Goal: Check status: Check status

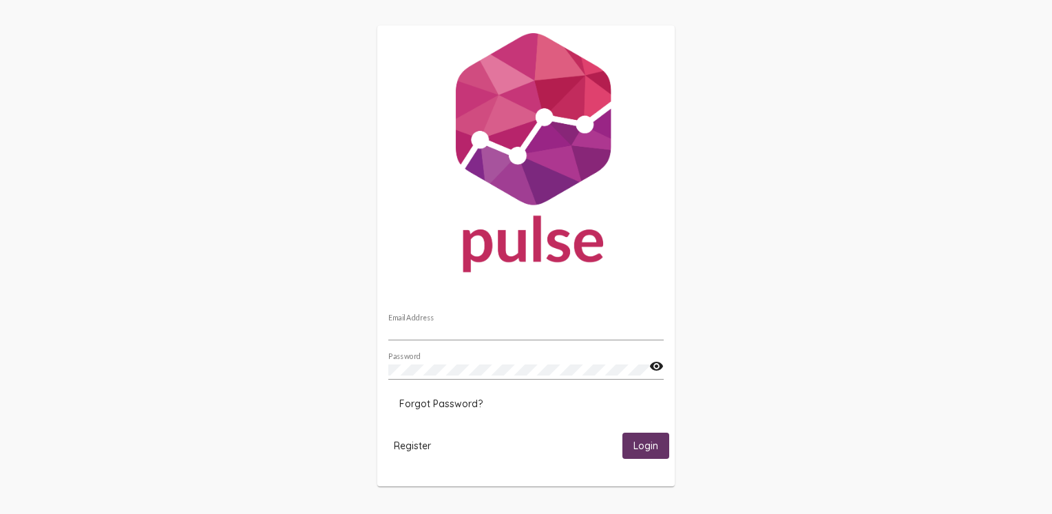
type input "[EMAIL_ADDRESS][DOMAIN_NAME]"
click at [636, 437] on button "Login" at bounding box center [646, 444] width 47 height 25
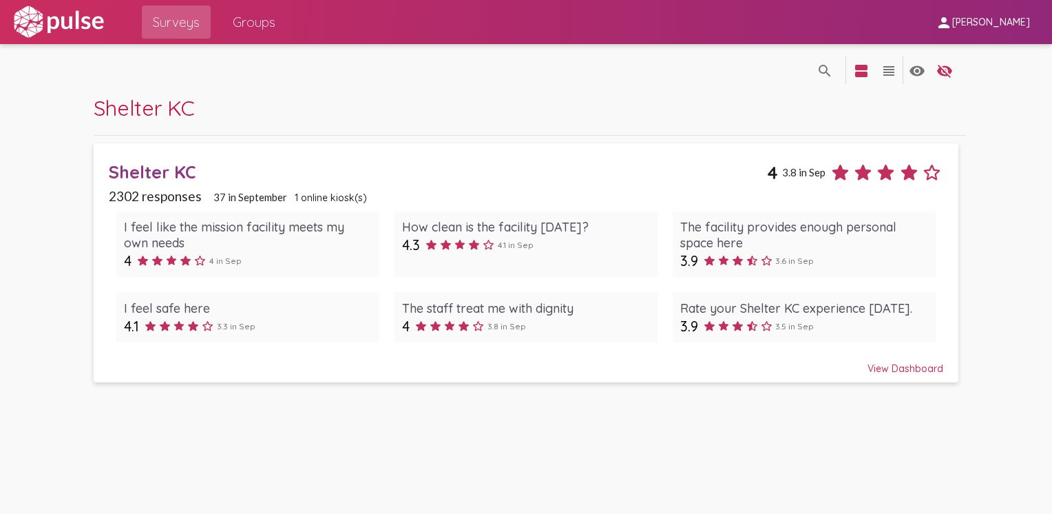
click at [921, 366] on div "View Dashboard" at bounding box center [526, 362] width 835 height 25
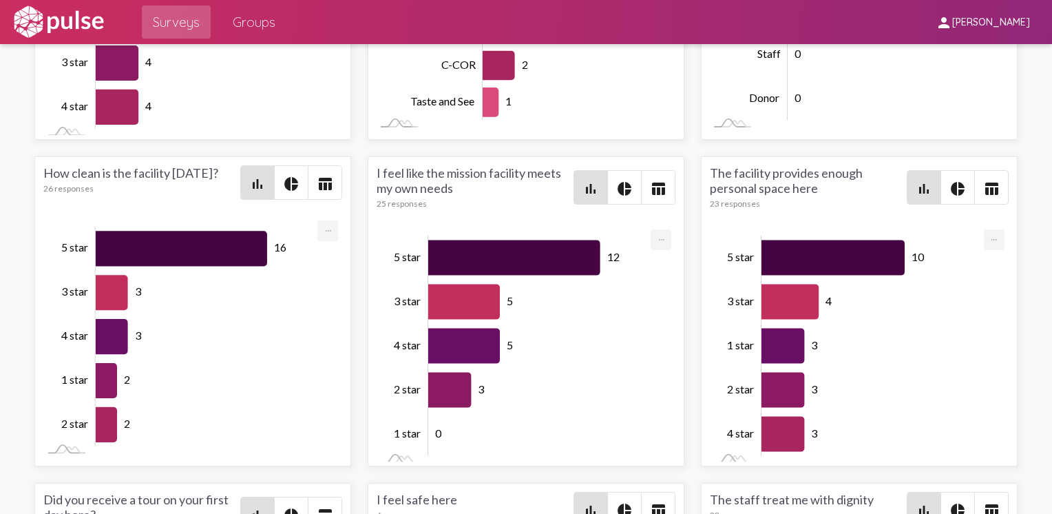
scroll to position [2262, 0]
